Goal: Task Accomplishment & Management: Use online tool/utility

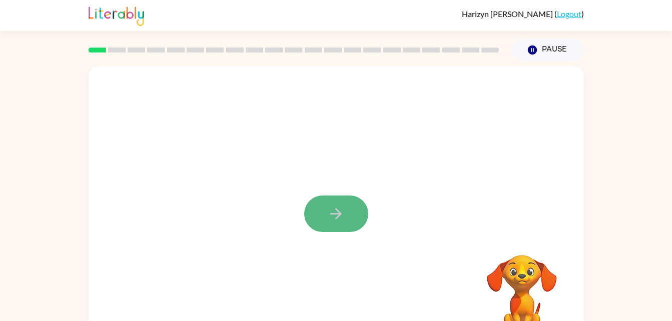
click at [352, 211] on button "button" at bounding box center [336, 214] width 64 height 37
click at [352, 211] on div at bounding box center [337, 209] width 496 height 286
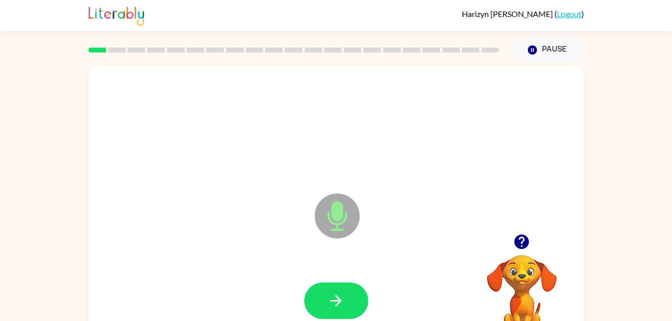
click at [352, 211] on icon at bounding box center [337, 216] width 45 height 45
click at [335, 305] on icon "button" at bounding box center [336, 301] width 18 height 18
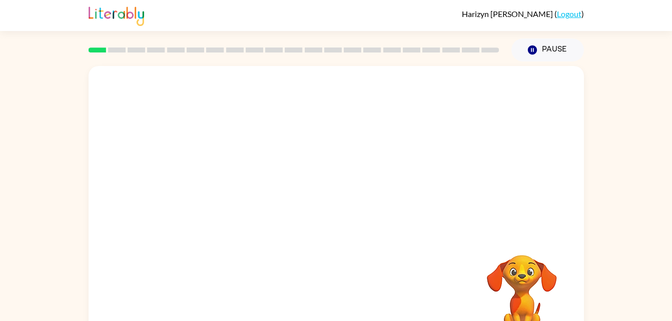
click at [335, 305] on div "Your browser must support playing .mp4 files to use Literably. Please try using…" at bounding box center [337, 209] width 496 height 286
click at [335, 307] on div "Your browser must support playing .mp4 files to use Literably. Please try using…" at bounding box center [337, 209] width 496 height 286
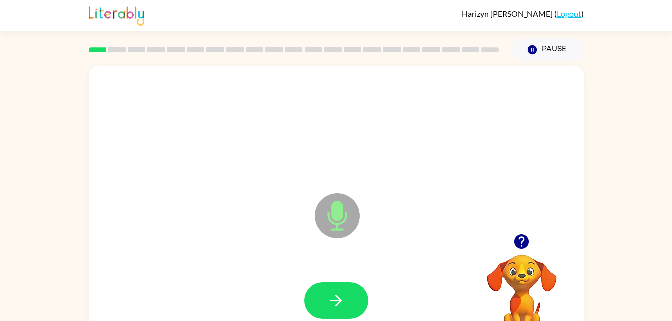
drag, startPoint x: 335, startPoint y: 307, endPoint x: 525, endPoint y: 107, distance: 275.9
click at [525, 107] on div at bounding box center [337, 127] width 476 height 82
click at [335, 294] on icon "button" at bounding box center [336, 301] width 18 height 18
drag, startPoint x: 335, startPoint y: 294, endPoint x: 250, endPoint y: 252, distance: 95.2
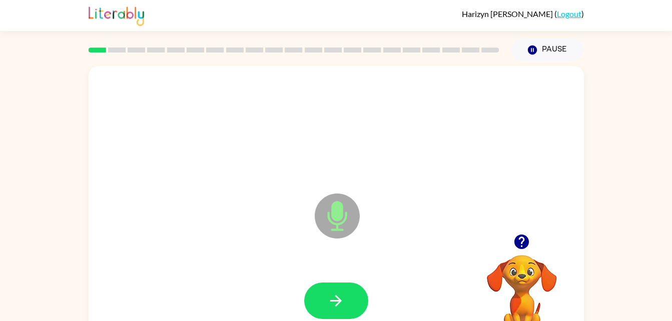
click at [250, 252] on div "Microphone The Microphone is here when it is your turn to talk" at bounding box center [337, 209] width 496 height 286
click at [348, 303] on button "button" at bounding box center [336, 301] width 64 height 37
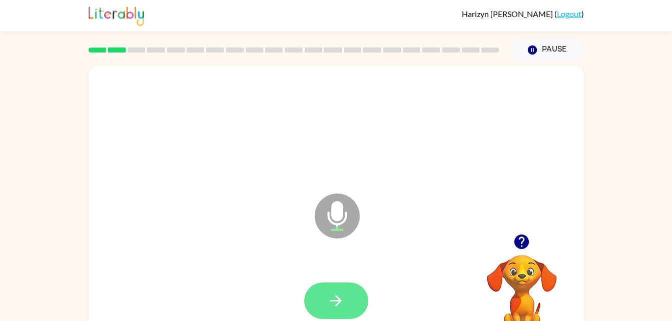
click at [342, 299] on icon "button" at bounding box center [336, 301] width 18 height 18
click at [341, 299] on div at bounding box center [337, 301] width 476 height 82
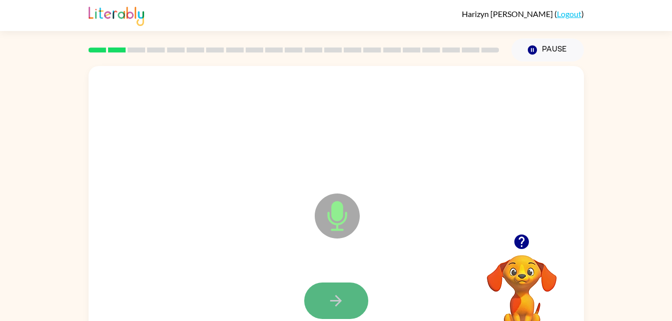
click at [319, 293] on button "button" at bounding box center [336, 301] width 64 height 37
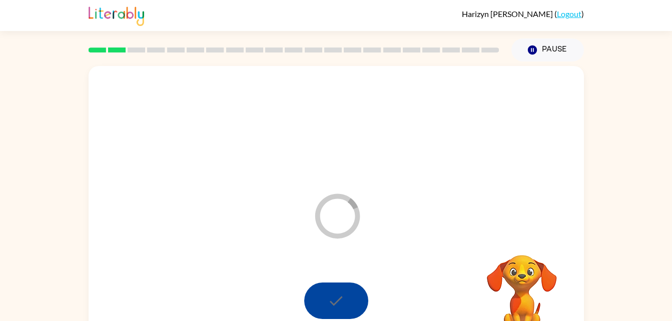
scroll to position [8, 0]
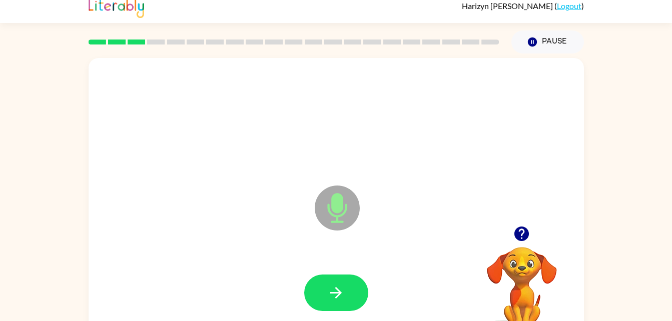
click at [262, 248] on div "Microphone The Microphone is here when it is your turn to talk" at bounding box center [337, 201] width 496 height 286
click at [357, 286] on button "button" at bounding box center [336, 293] width 64 height 37
click at [335, 287] on icon "button" at bounding box center [336, 293] width 18 height 18
click at [341, 267] on div at bounding box center [337, 293] width 476 height 82
click at [321, 304] on div at bounding box center [336, 293] width 64 height 37
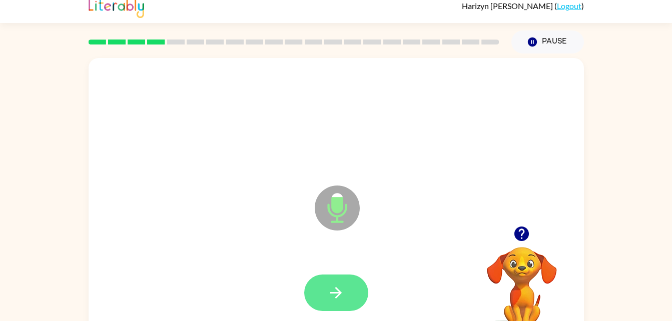
click at [353, 299] on button "button" at bounding box center [336, 293] width 64 height 37
click at [334, 291] on icon "button" at bounding box center [336, 293] width 18 height 18
click at [343, 282] on button "button" at bounding box center [336, 293] width 64 height 37
click at [354, 279] on button "button" at bounding box center [336, 293] width 64 height 37
click at [343, 298] on icon "button" at bounding box center [336, 293] width 18 height 18
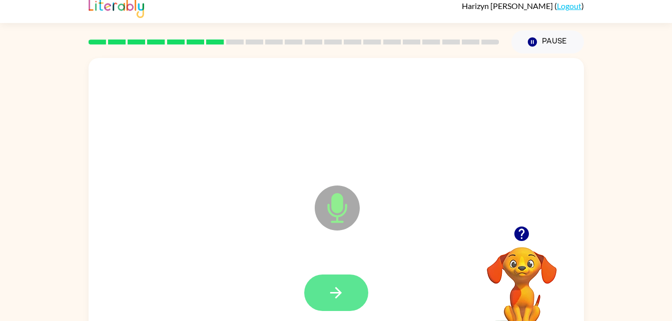
click at [345, 286] on button "button" at bounding box center [336, 293] width 64 height 37
click at [359, 288] on button "button" at bounding box center [336, 293] width 64 height 37
click at [317, 283] on button "button" at bounding box center [336, 293] width 64 height 37
click at [361, 298] on button "button" at bounding box center [336, 293] width 64 height 37
click at [336, 291] on icon "button" at bounding box center [336, 293] width 18 height 18
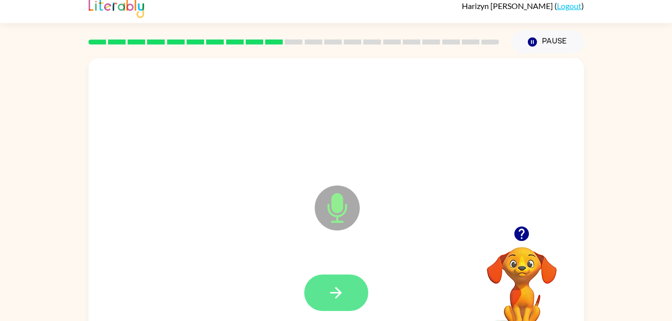
click at [340, 285] on icon "button" at bounding box center [336, 293] width 18 height 18
click at [349, 284] on button "button" at bounding box center [336, 293] width 64 height 37
click at [341, 296] on icon "button" at bounding box center [336, 293] width 18 height 18
click at [356, 293] on button "button" at bounding box center [336, 293] width 64 height 37
click at [321, 296] on button "button" at bounding box center [336, 293] width 64 height 37
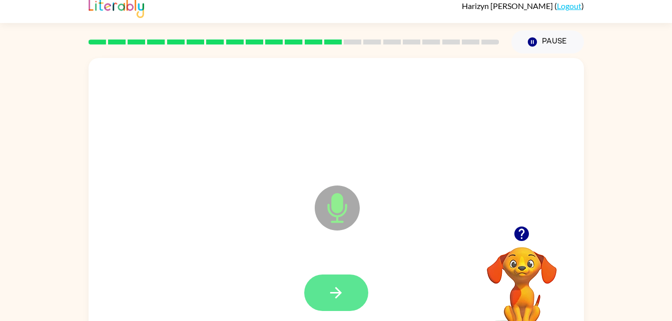
click at [343, 306] on button "button" at bounding box center [336, 293] width 64 height 37
click at [346, 280] on button "button" at bounding box center [336, 293] width 64 height 37
click at [345, 276] on button "button" at bounding box center [336, 293] width 64 height 37
click at [338, 291] on icon "button" at bounding box center [336, 293] width 12 height 12
click at [341, 289] on icon "button" at bounding box center [336, 293] width 18 height 18
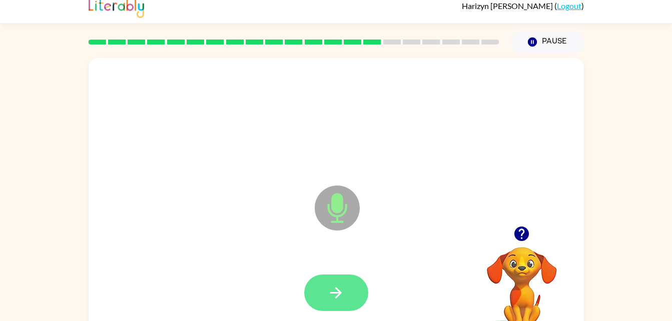
click at [356, 296] on button "button" at bounding box center [336, 293] width 64 height 37
click at [349, 282] on button "button" at bounding box center [336, 293] width 64 height 37
click at [338, 292] on icon "button" at bounding box center [336, 293] width 18 height 18
click at [348, 289] on button "button" at bounding box center [336, 293] width 64 height 37
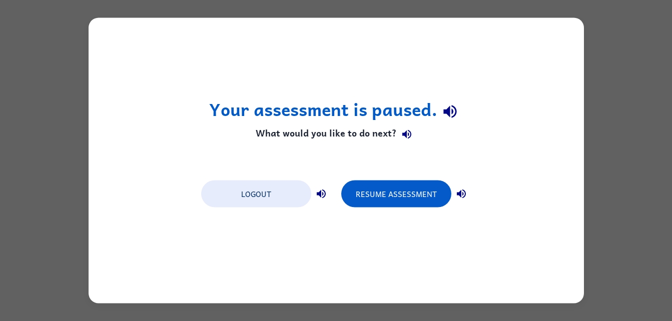
scroll to position [0, 0]
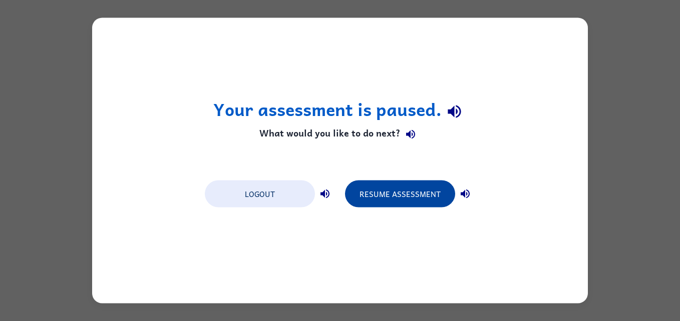
click at [424, 196] on button "Resume Assessment" at bounding box center [400, 194] width 110 height 27
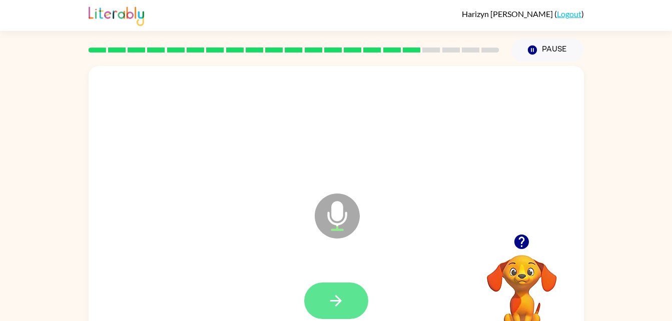
click at [356, 303] on button "button" at bounding box center [336, 301] width 64 height 37
click at [349, 302] on button "button" at bounding box center [336, 301] width 64 height 37
click at [342, 295] on icon "button" at bounding box center [336, 301] width 18 height 18
click at [339, 302] on icon "button" at bounding box center [336, 301] width 12 height 12
click at [344, 300] on icon "button" at bounding box center [336, 301] width 18 height 18
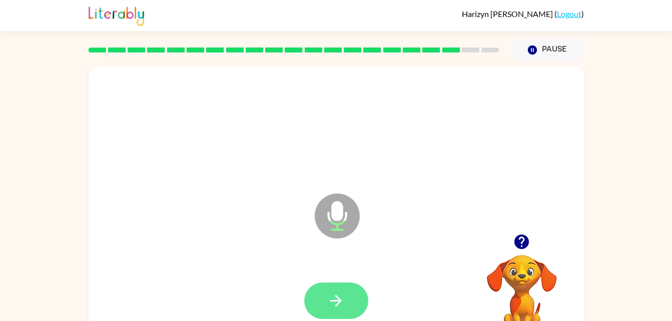
click at [342, 288] on button "button" at bounding box center [336, 301] width 64 height 37
click at [348, 299] on button "button" at bounding box center [336, 301] width 64 height 37
click at [339, 297] on icon "button" at bounding box center [336, 301] width 18 height 18
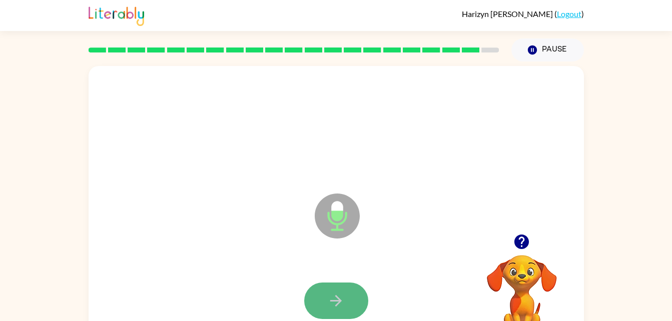
click at [349, 298] on button "button" at bounding box center [336, 301] width 64 height 37
